Goal: Find specific page/section

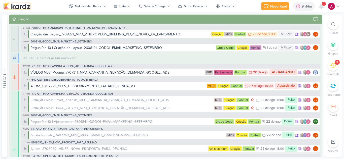
click at [21, 5] on img at bounding box center [17, 6] width 26 height 6
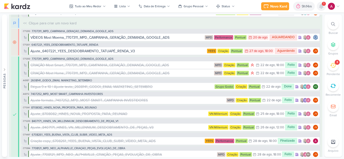
click at [322, 9] on icon at bounding box center [321, 6] width 4 height 5
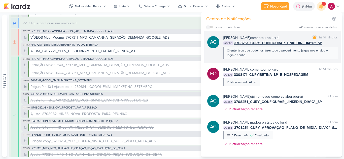
click at [295, 34] on div "AG Aline Gimenez Graciano comentou no kard marcar como lida há 10 minutos AG660…" at bounding box center [272, 47] width 136 height 32
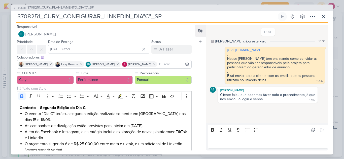
click at [236, 0] on div "AG638 3708251_CURY_PLANEJAMENTO_DIA"C"_SP 3708251_CURY_CONFIGURAR_LINKEDIN_DIA"…" at bounding box center [172, 79] width 344 height 159
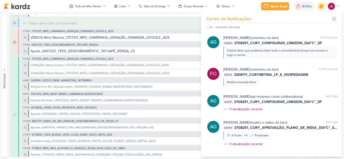
click at [320, 8] on icon at bounding box center [321, 6] width 6 height 6
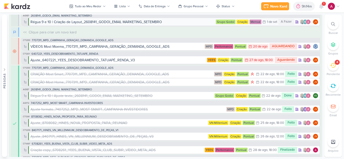
scroll to position [0, 0]
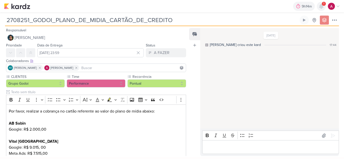
click at [320, 5] on icon at bounding box center [321, 6] width 4 height 5
